Goal: Check status: Check status

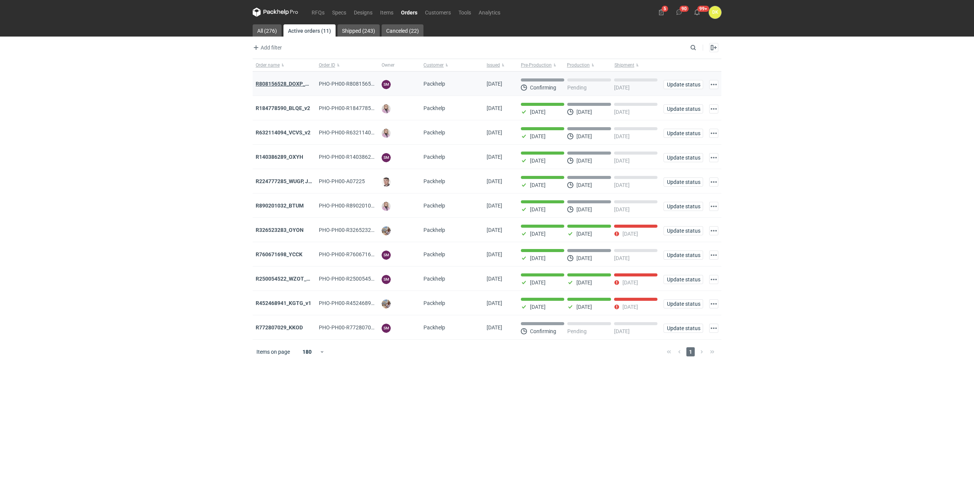
click at [293, 84] on strong "R808156528_DOXP_QFAF_BZBP_ZUYK_WQLV_OKHN_JELH_EVFV_FTDR_ZOWV_CHID_YARY_QVFE_PQS…" at bounding box center [390, 84] width 269 height 6
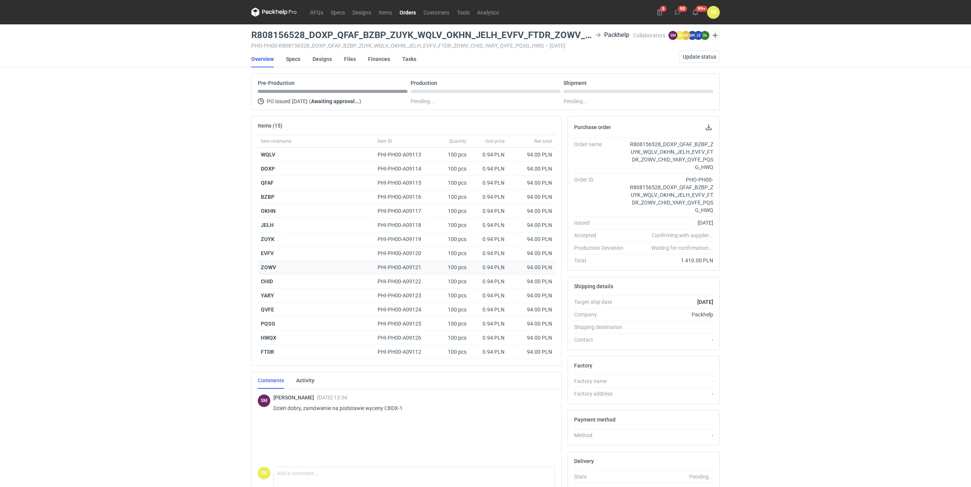
scroll to position [38, 0]
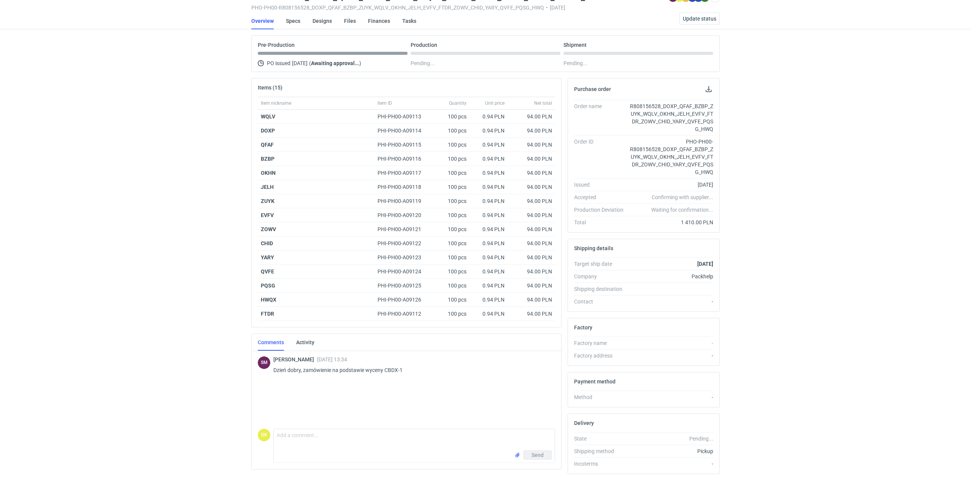
click at [392, 368] on p "Dzień dobry, zamówienie na podstawie wyceny CBDX-1" at bounding box center [411, 369] width 276 height 9
copy p "CBDX"
